Goal: Transaction & Acquisition: Obtain resource

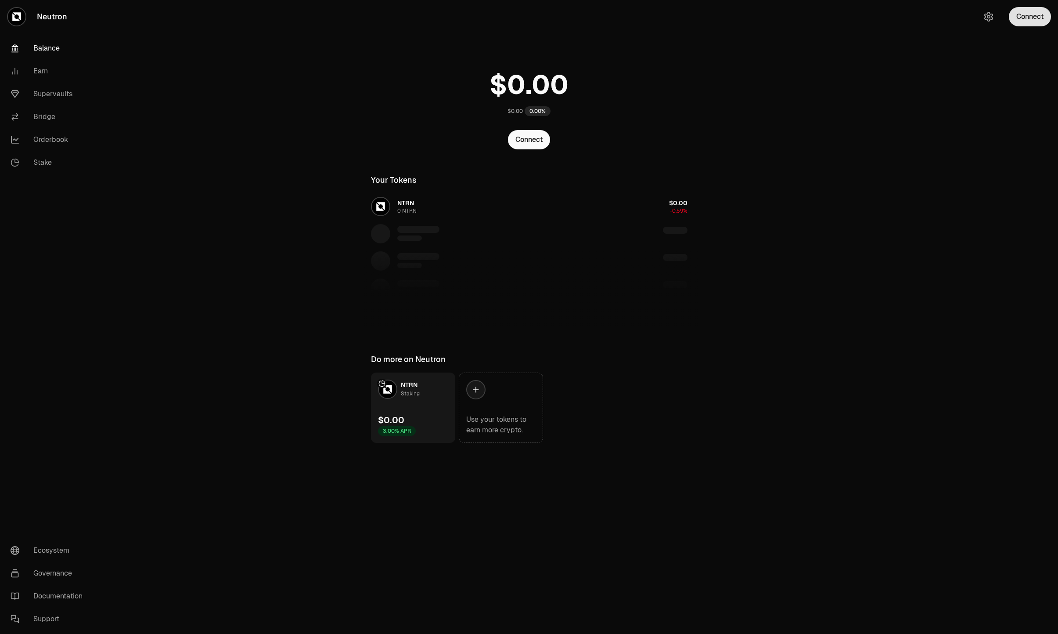
click at [1022, 23] on button "Connect" at bounding box center [1030, 16] width 42 height 19
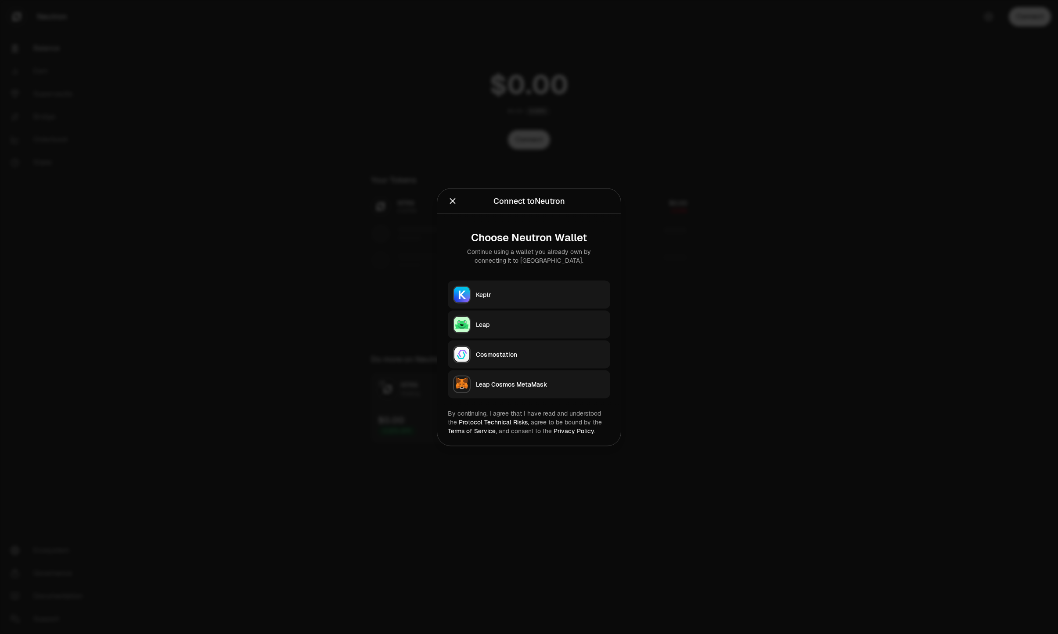
click at [538, 291] on div "Keplr" at bounding box center [540, 294] width 129 height 9
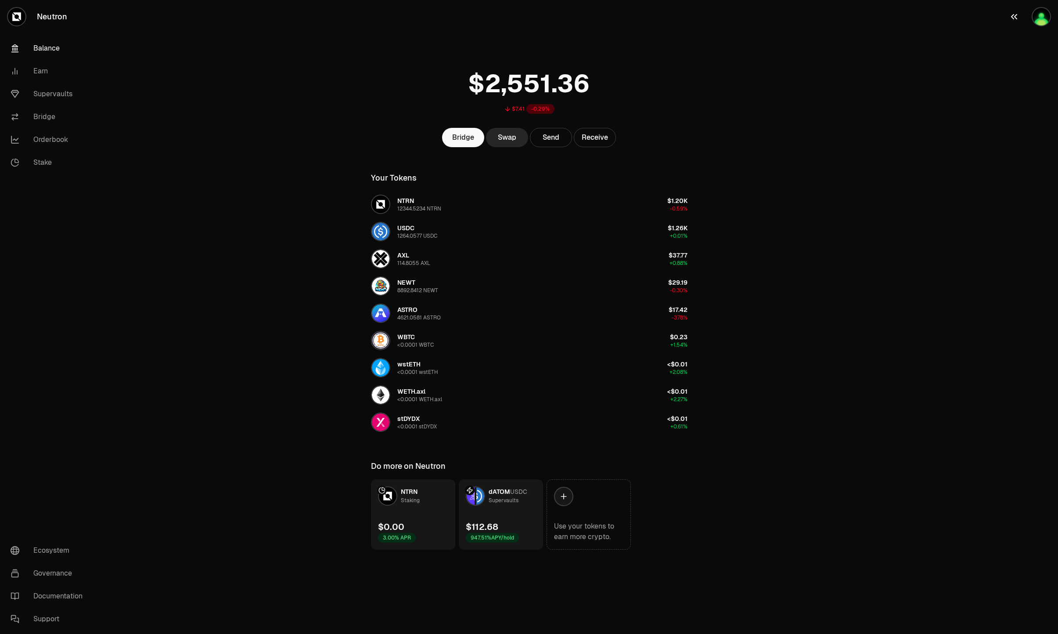
click at [1033, 12] on div "button" at bounding box center [1041, 16] width 19 height 19
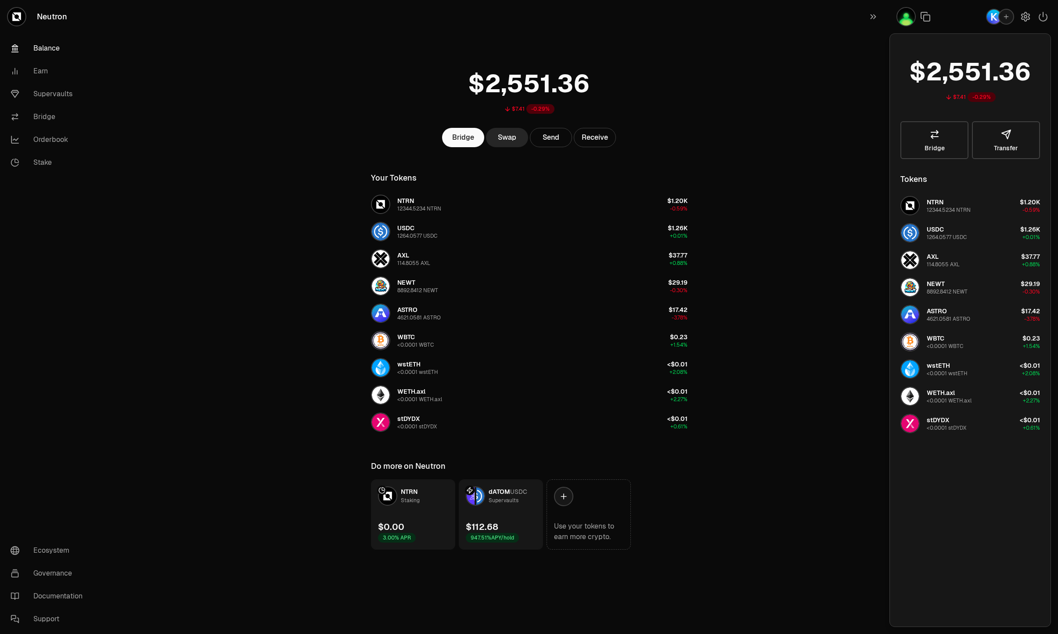
click at [1006, 9] on div "button" at bounding box center [1007, 17] width 16 height 16
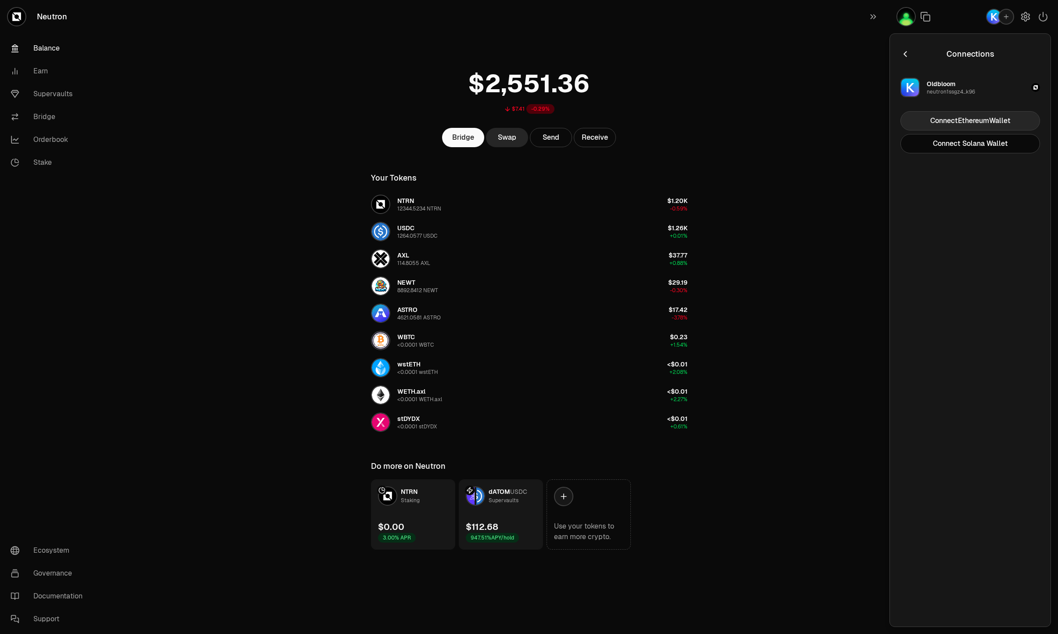
click at [946, 126] on button "Connect Ethereum Wallet" at bounding box center [971, 120] width 140 height 19
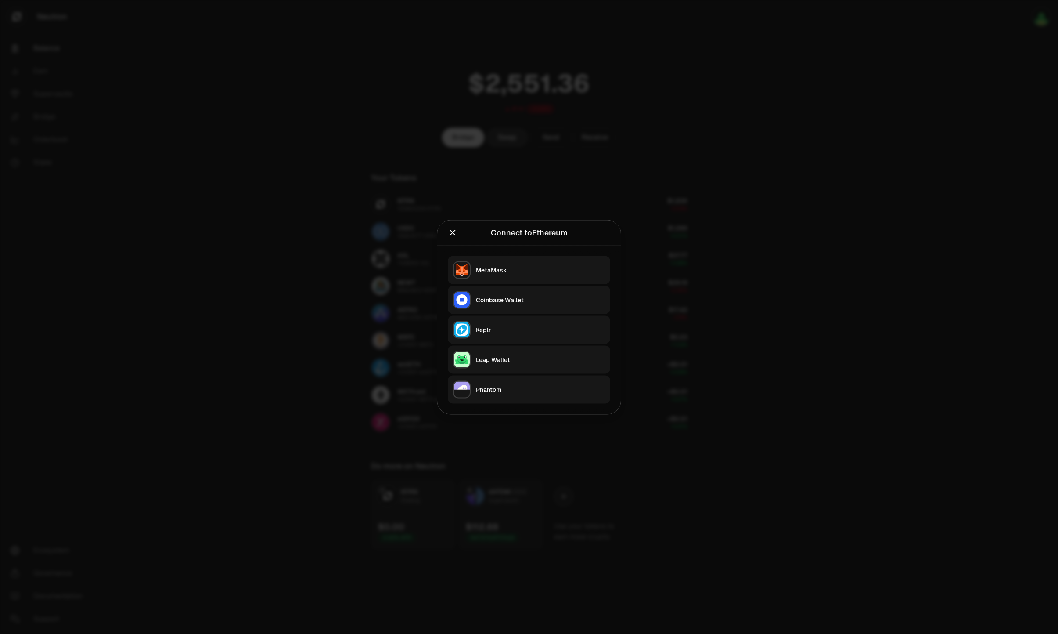
click at [561, 273] on div "MetaMask" at bounding box center [540, 269] width 129 height 9
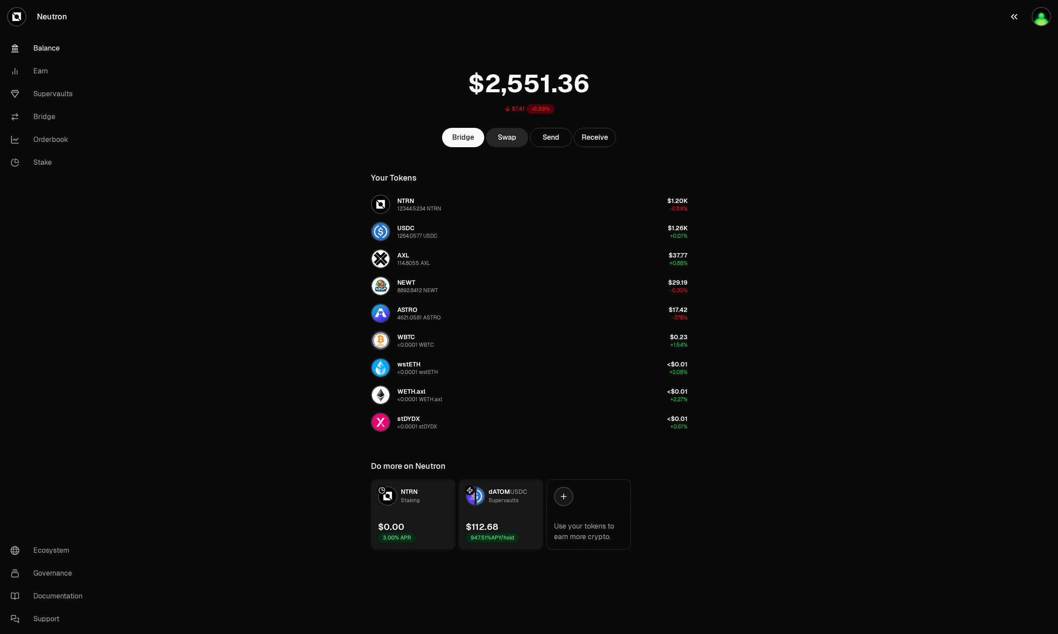
click at [1041, 21] on img "button" at bounding box center [1042, 17] width 18 height 18
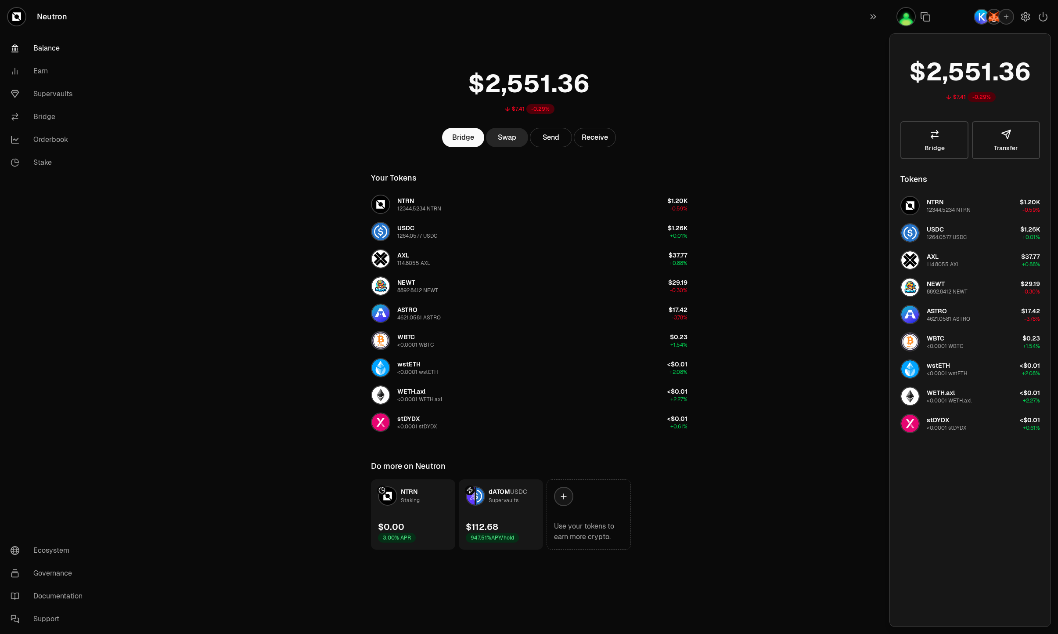
click at [987, 20] on img "button" at bounding box center [994, 17] width 14 height 14
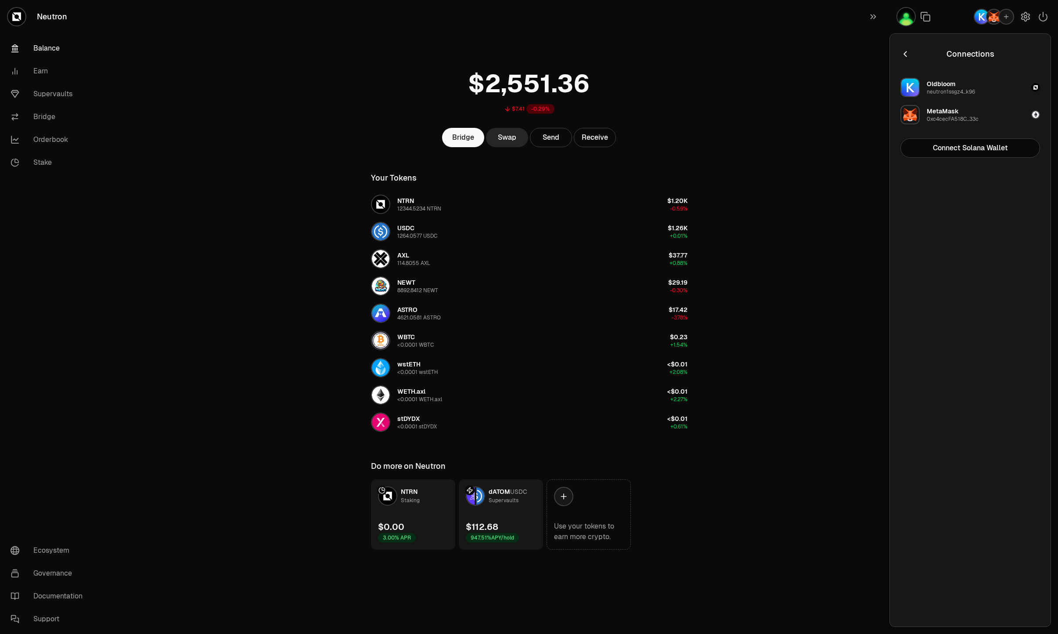
click at [1036, 84] on div "button" at bounding box center [1036, 87] width 9 height 9
click at [993, 152] on button "Disconnect" at bounding box center [971, 147] width 140 height 19
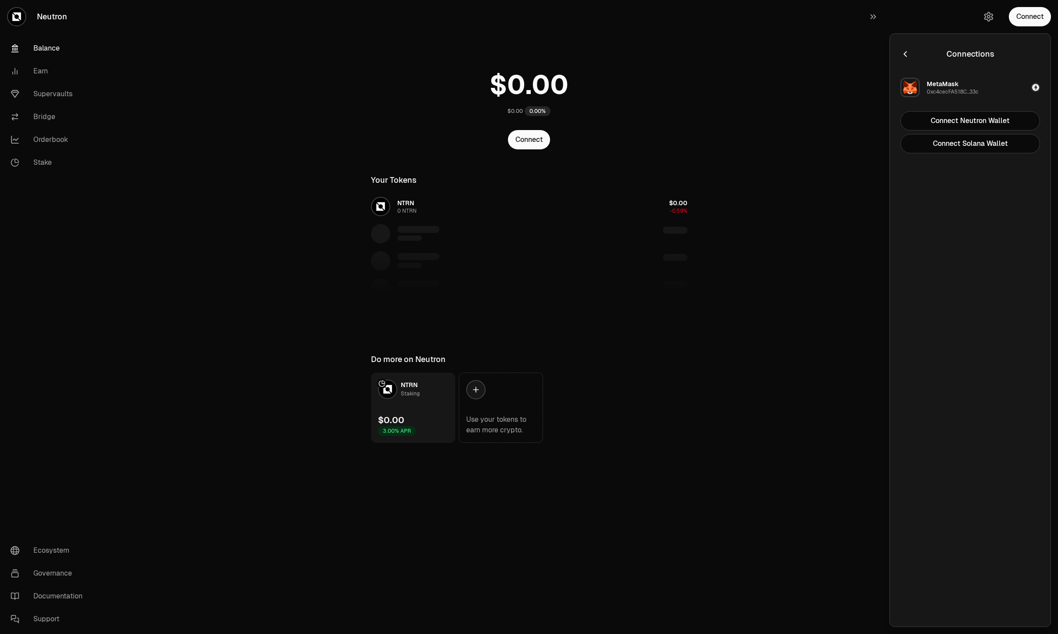
click at [343, 114] on main "$0.00 0.00% Connect Your Tokens NTRN 0 NTRN $0.00 -0.59% Do more on Neutron NTR…" at bounding box center [578, 239] width 960 height 478
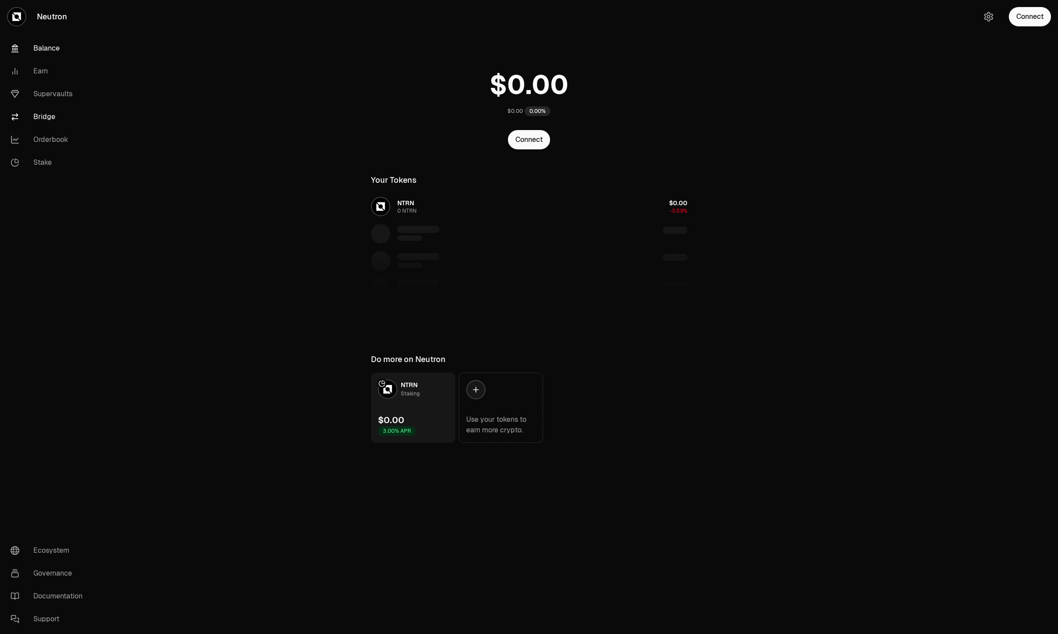
click at [40, 113] on link "Bridge" at bounding box center [49, 116] width 91 height 23
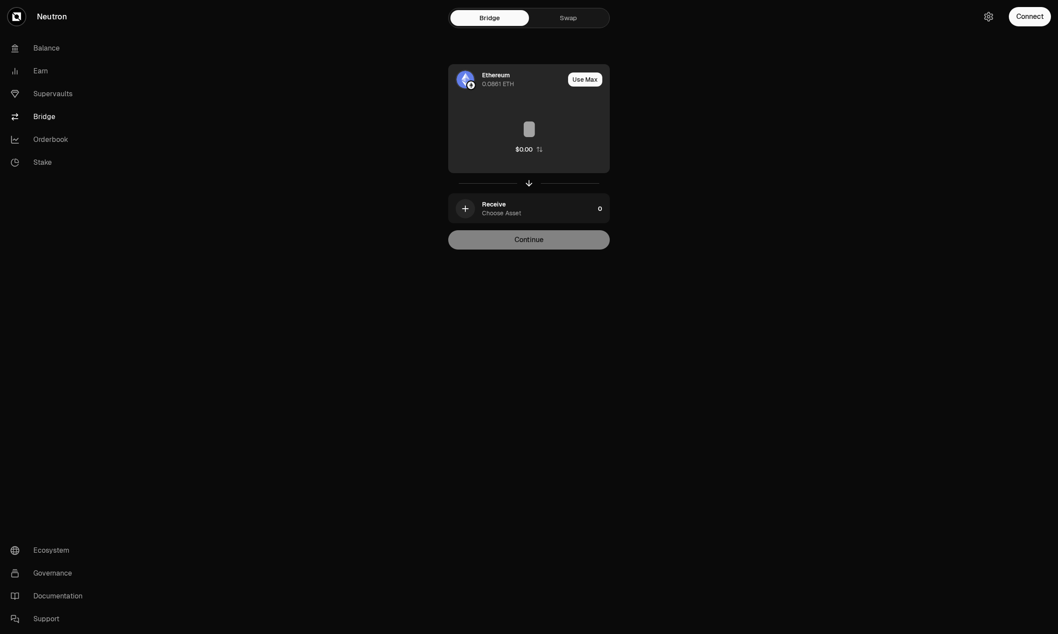
click at [530, 79] on div "Ethereum 0.0861 ETH" at bounding box center [523, 80] width 83 height 18
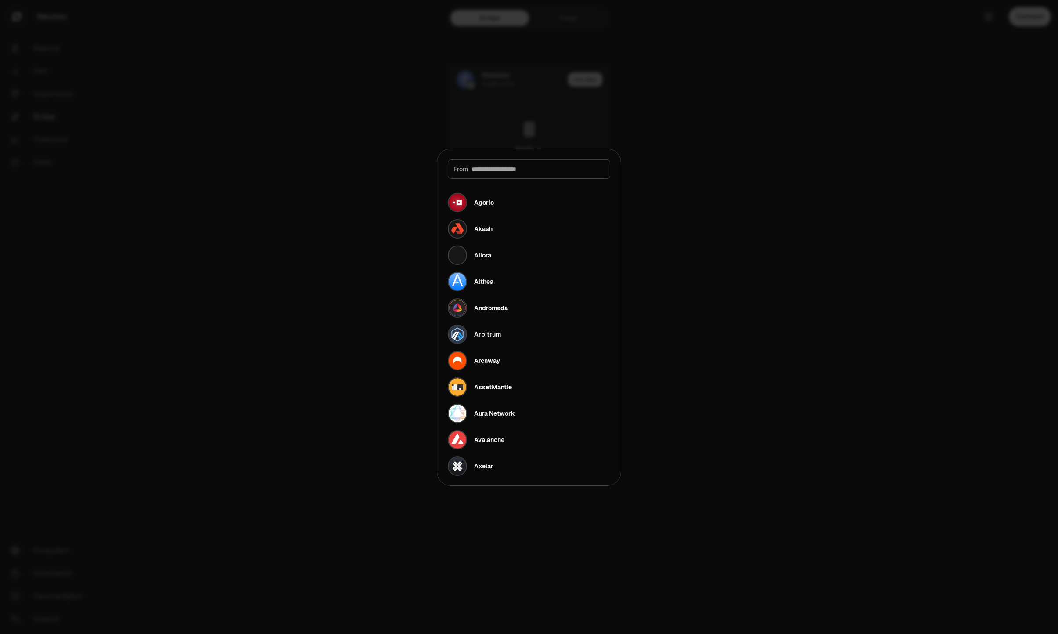
click at [712, 101] on div at bounding box center [529, 317] width 1058 height 634
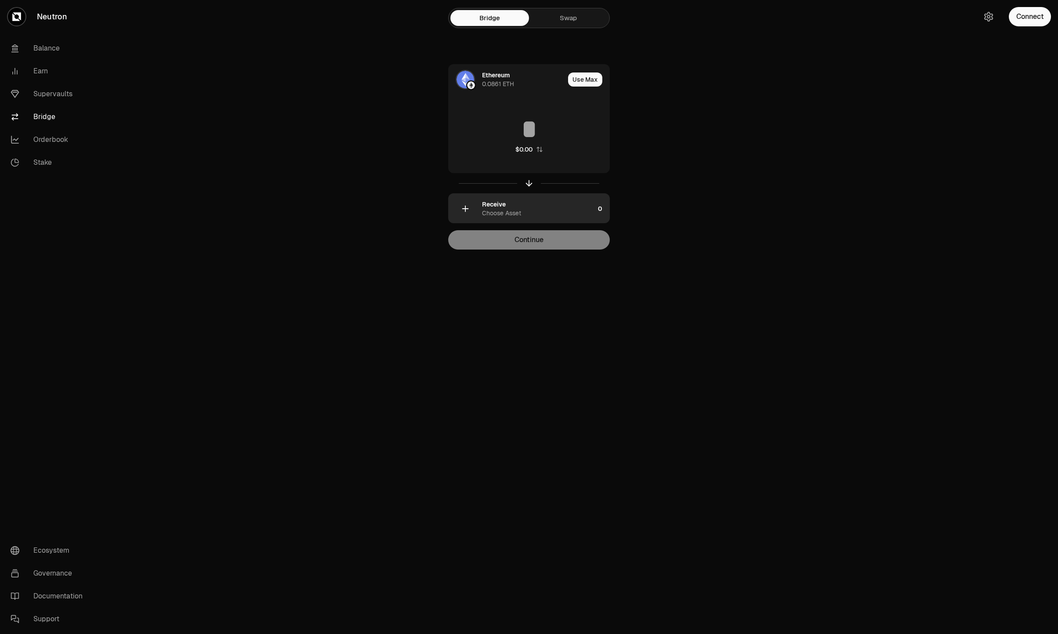
click at [532, 198] on div "Receive Choose Asset" at bounding box center [522, 209] width 146 height 30
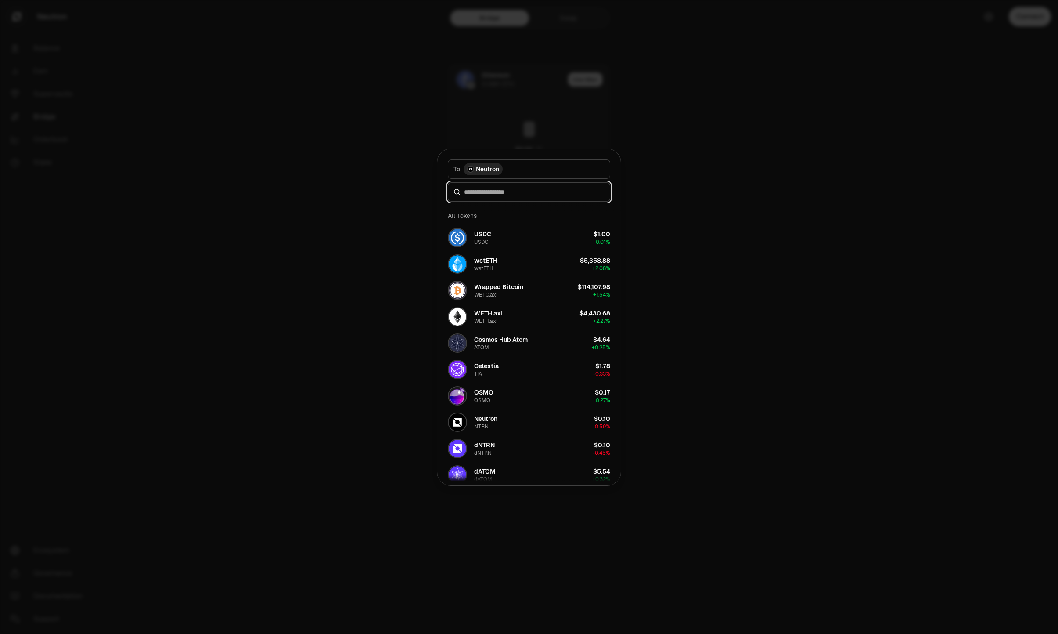
click at [521, 190] on input at bounding box center [534, 192] width 141 height 9
click at [516, 421] on button "Neutron NTRN $0.10 -0.59%" at bounding box center [529, 422] width 173 height 26
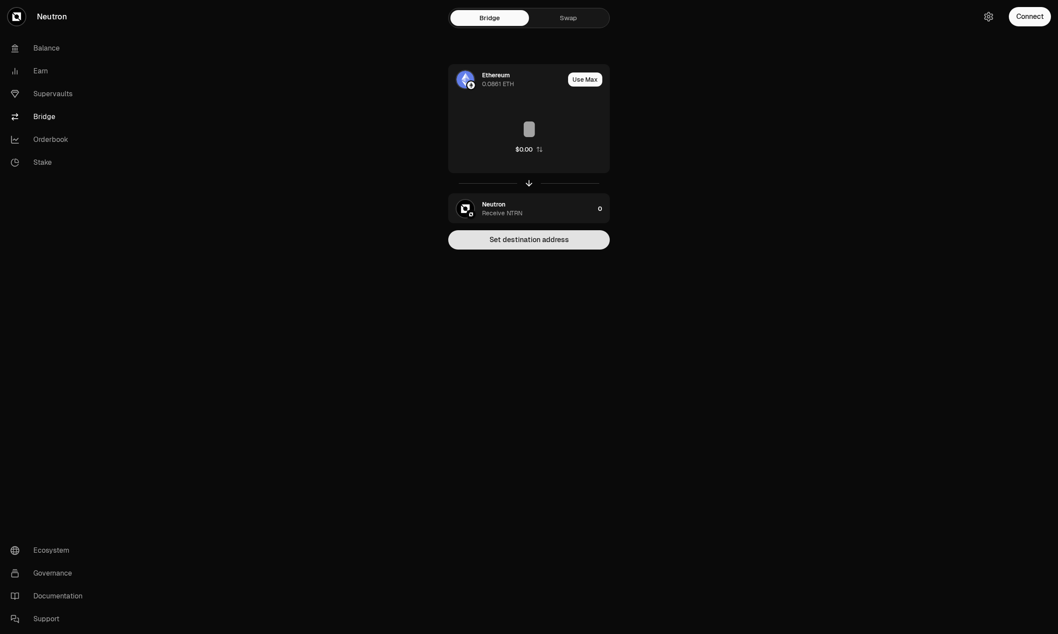
click at [523, 238] on button "Set destination address" at bounding box center [529, 239] width 162 height 19
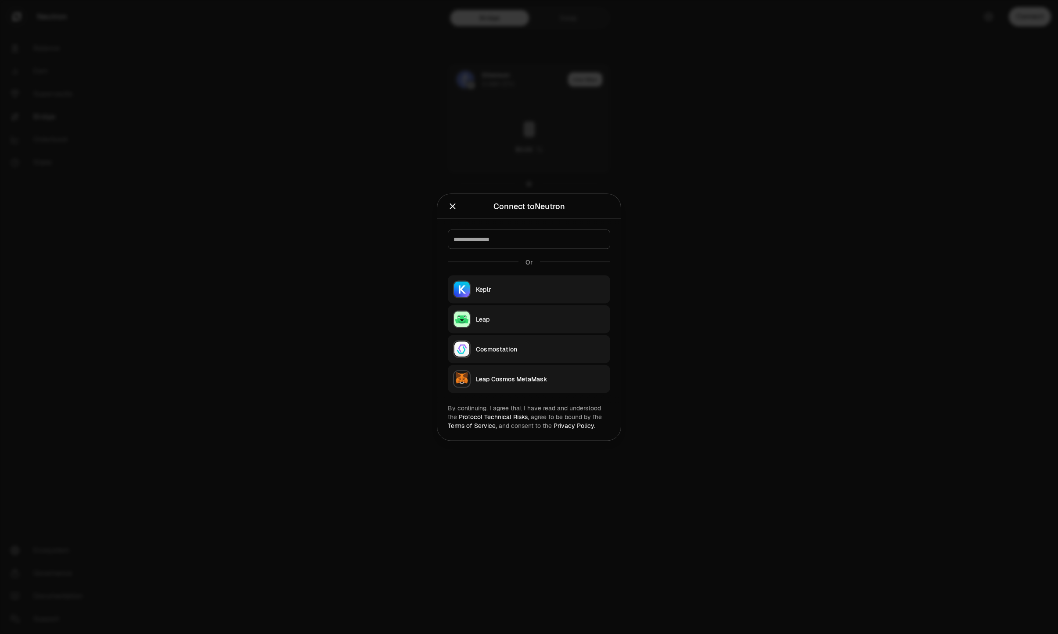
click at [517, 286] on div "Keplr" at bounding box center [540, 289] width 129 height 9
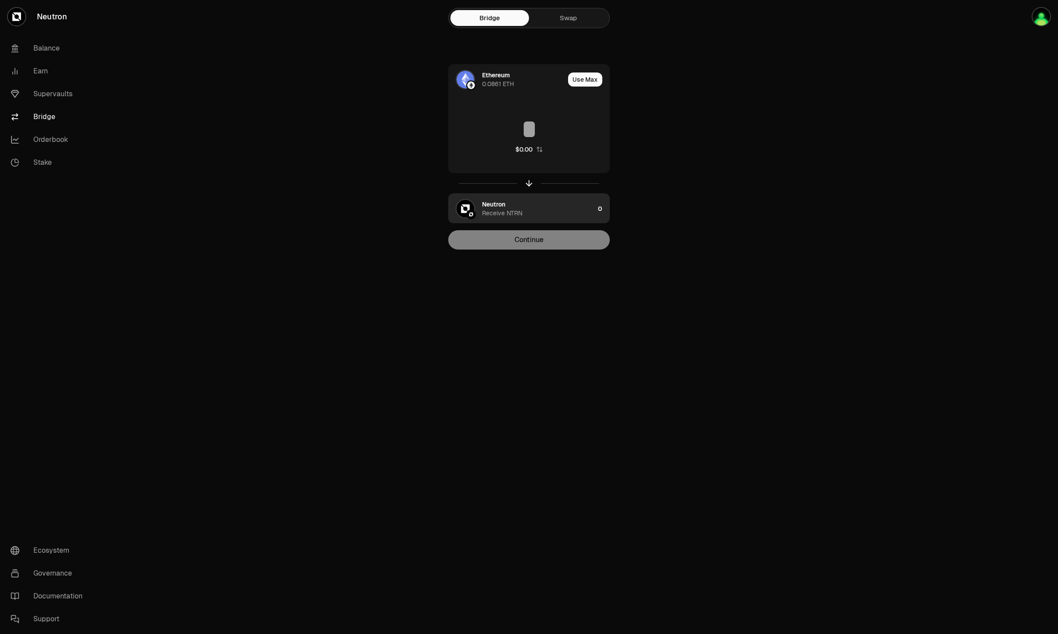
click at [549, 216] on div "Neutron Receive NTRN" at bounding box center [538, 209] width 112 height 18
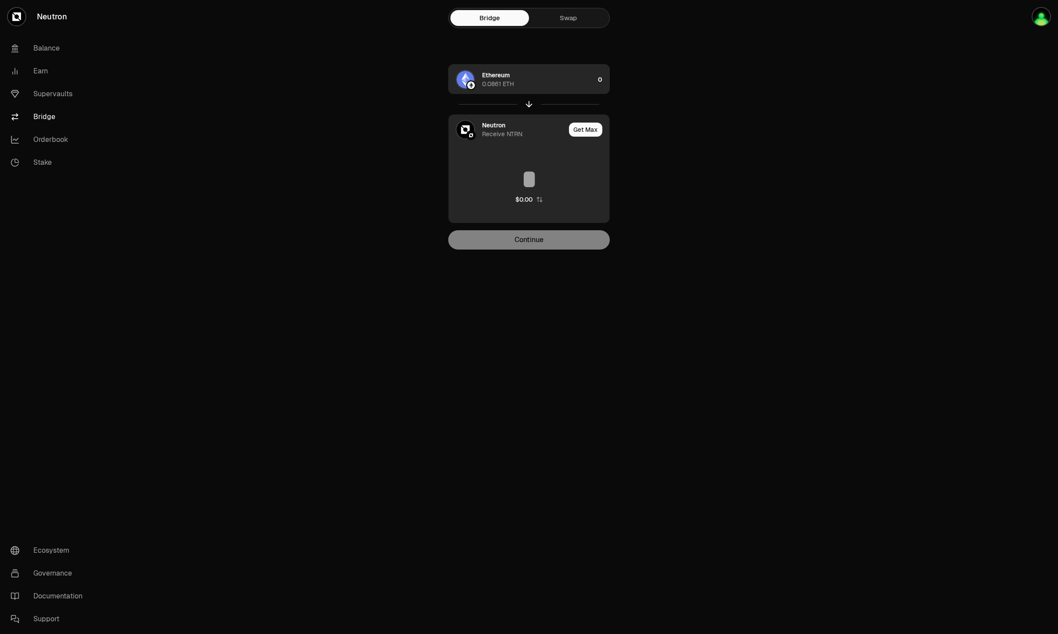
click at [531, 76] on div "Ethereum 0.0861 ETH" at bounding box center [538, 80] width 112 height 18
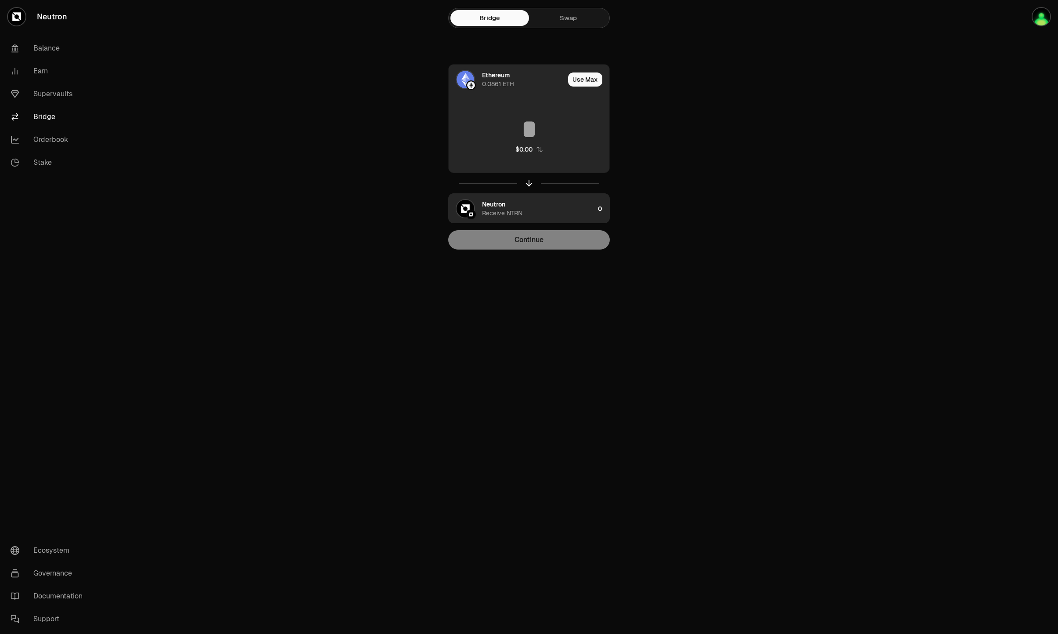
click at [530, 126] on input at bounding box center [529, 129] width 161 height 26
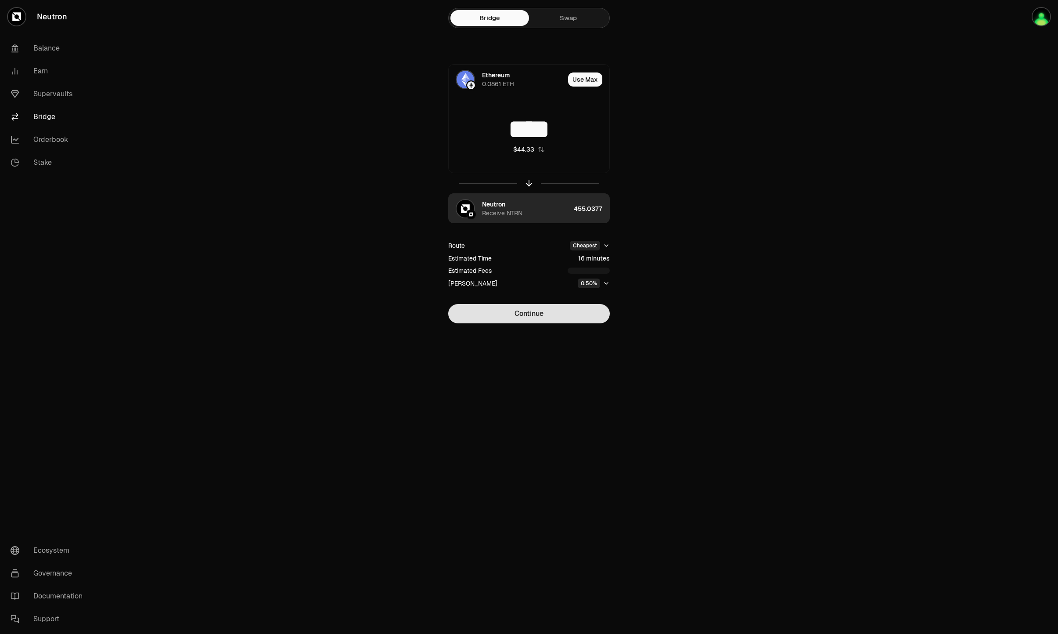
type input "****"
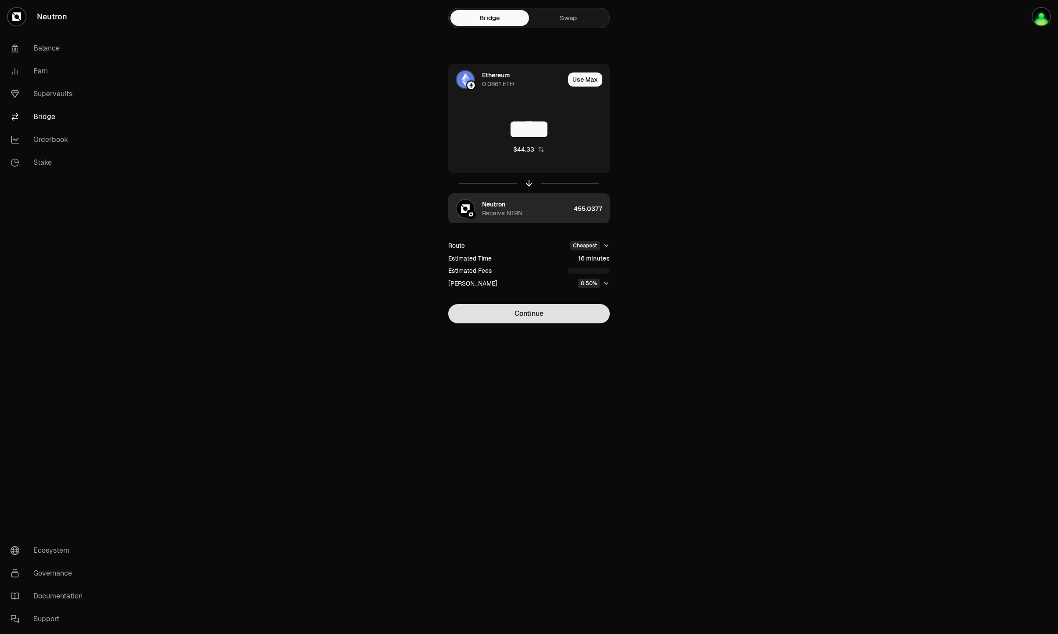
click at [543, 313] on button "Continue" at bounding box center [529, 313] width 162 height 19
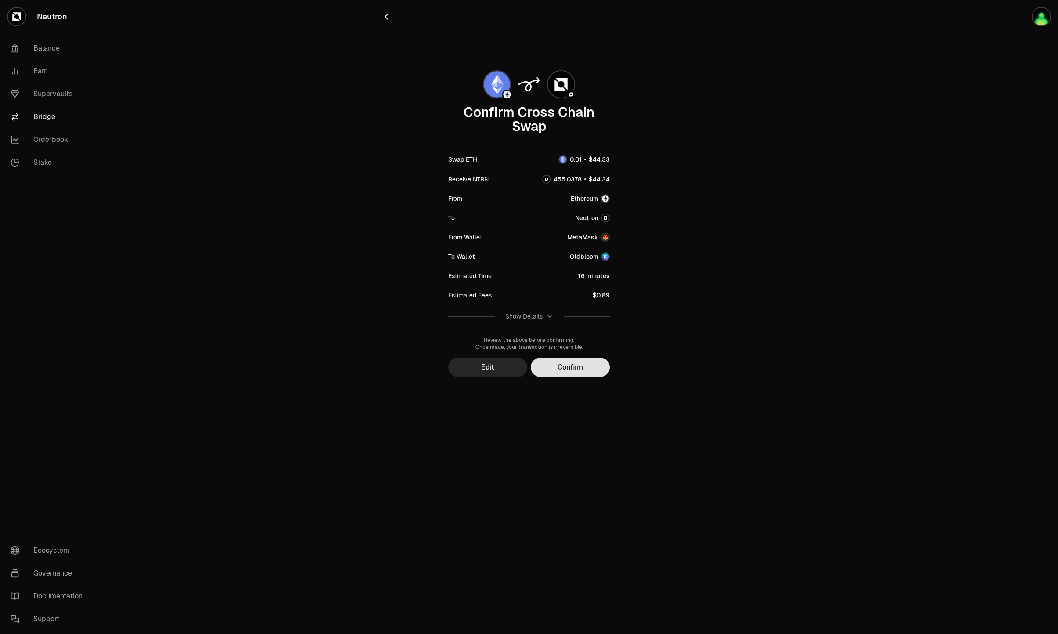
click at [563, 365] on button "Confirm" at bounding box center [570, 367] width 79 height 19
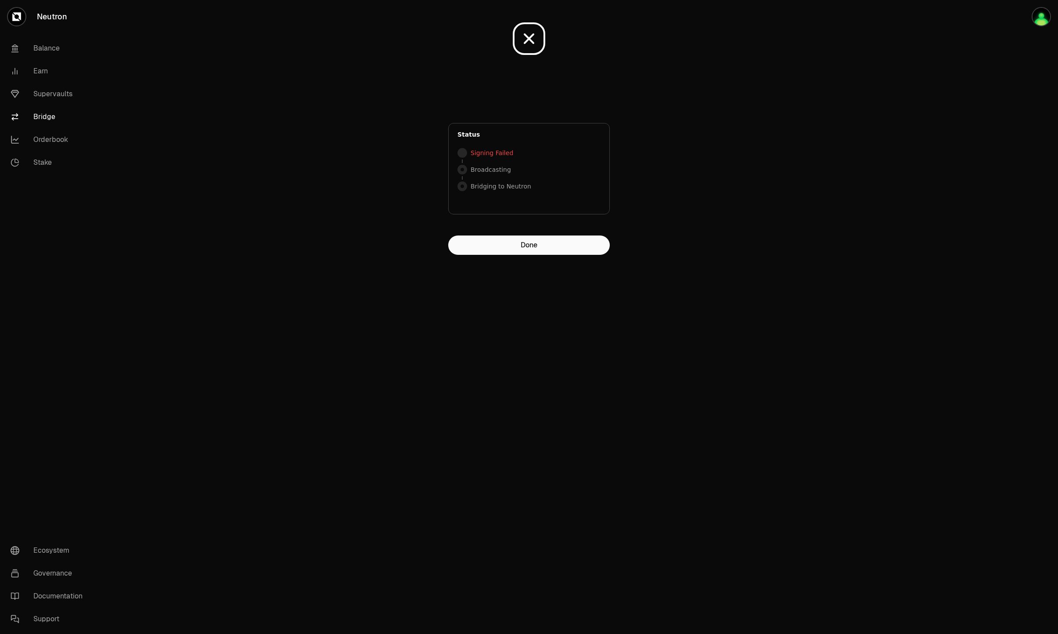
click at [712, 173] on main "Awaiting Signature Sign the transaction in your wallet and check back here. Sta…" at bounding box center [578, 145] width 960 height 290
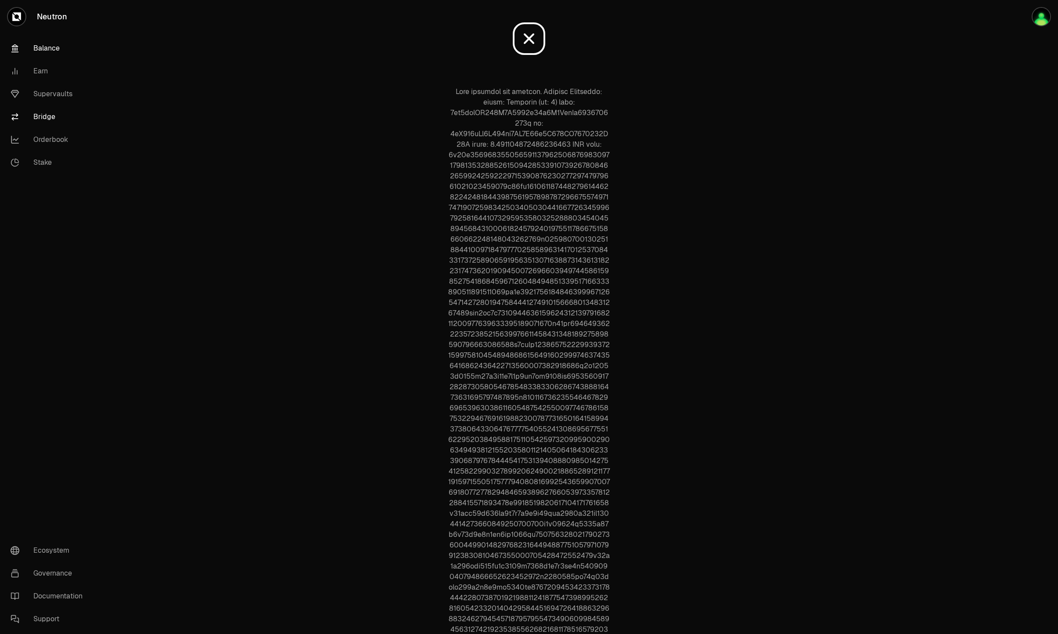
click at [34, 47] on link "Balance" at bounding box center [49, 48] width 91 height 23
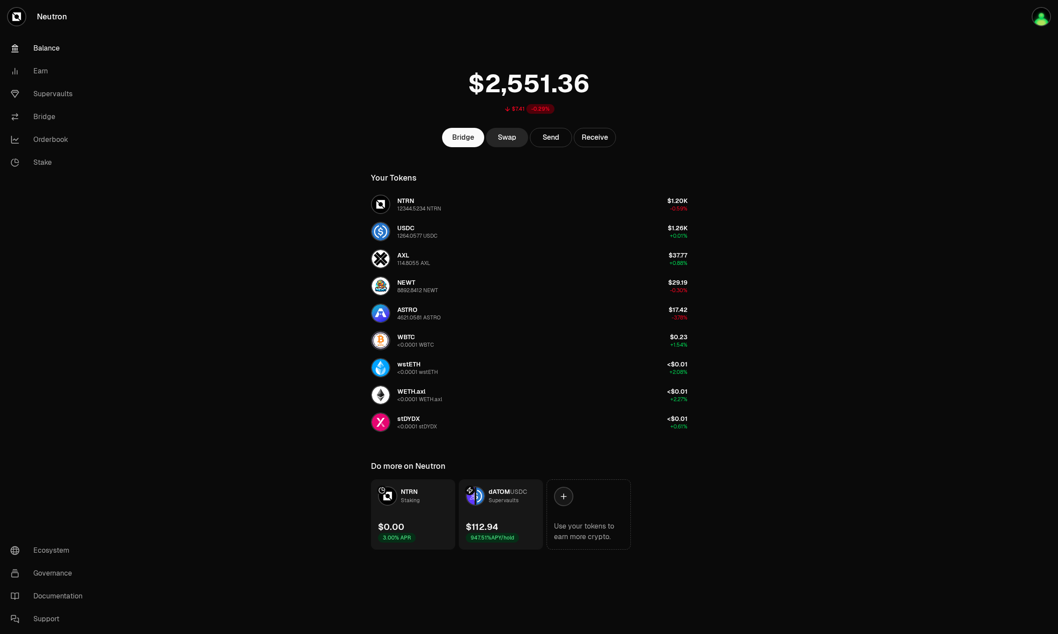
click at [898, 205] on main "$7.41 -0.29% Bridge Swap Send Receive Your Tokens NTRN 12344.5234 NTRN $1.20K -…" at bounding box center [578, 292] width 960 height 585
